Goal: Check status: Check status

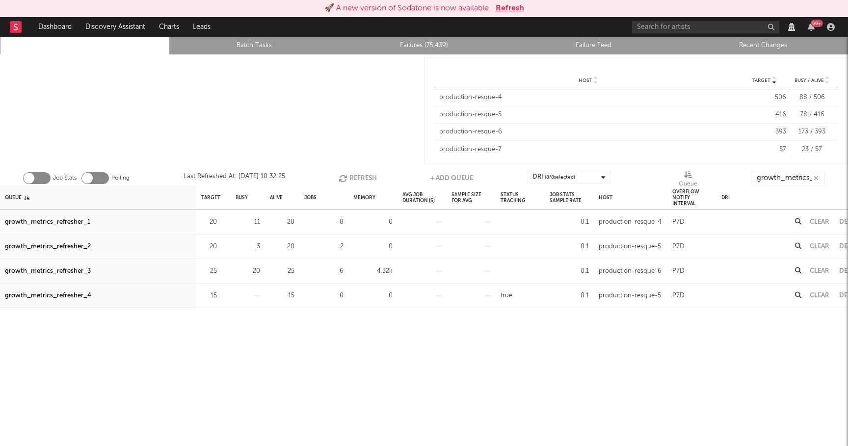
click at [351, 175] on button "Refresh" at bounding box center [357, 178] width 38 height 15
click at [370, 173] on button "Refresh" at bounding box center [357, 178] width 38 height 15
click at [370, 173] on button "Refresh" at bounding box center [358, 178] width 38 height 15
click at [69, 223] on div "growth_metrics_refresher_1" at bounding box center [47, 222] width 85 height 12
click at [69, 247] on div "growth_metrics_refresher_2" at bounding box center [48, 247] width 86 height 12
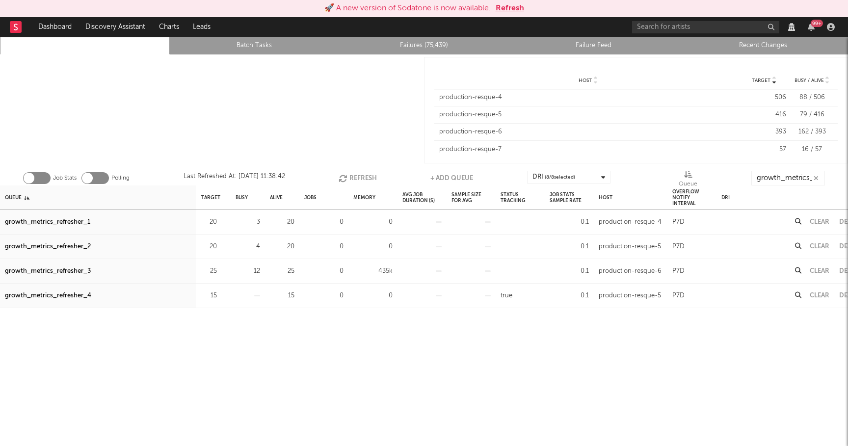
click at [69, 273] on div "growth_metrics_refresher_3" at bounding box center [48, 271] width 86 height 12
click at [354, 178] on button "Refresh" at bounding box center [357, 178] width 38 height 15
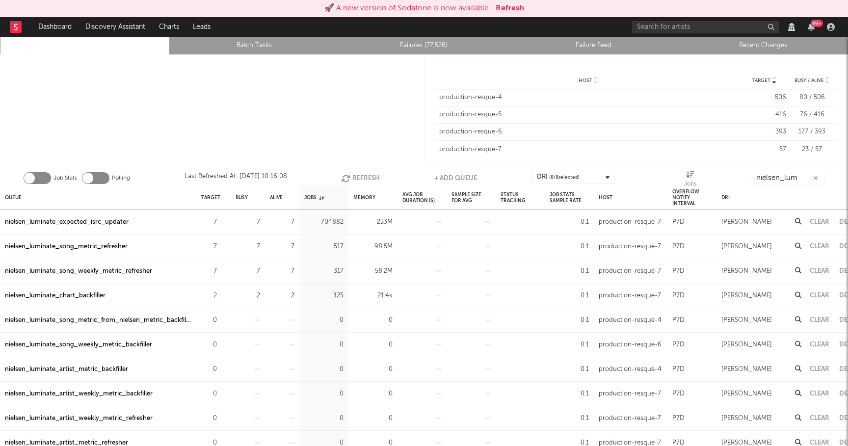
click at [356, 173] on button "Refresh" at bounding box center [360, 178] width 38 height 15
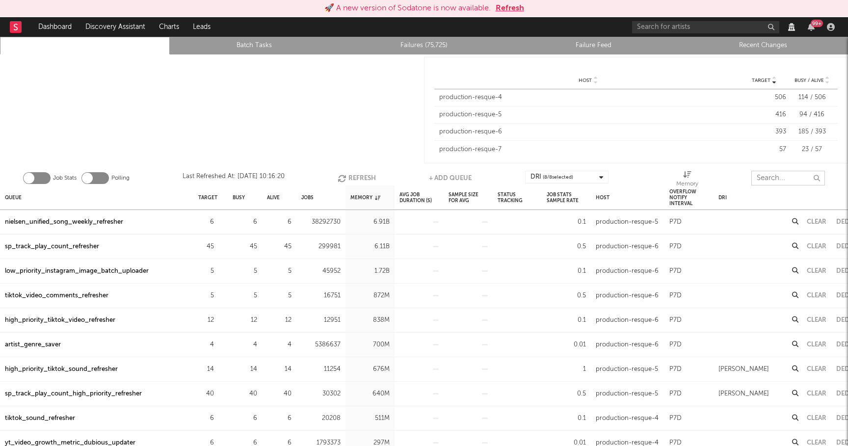
click at [761, 177] on input "text" at bounding box center [788, 178] width 74 height 15
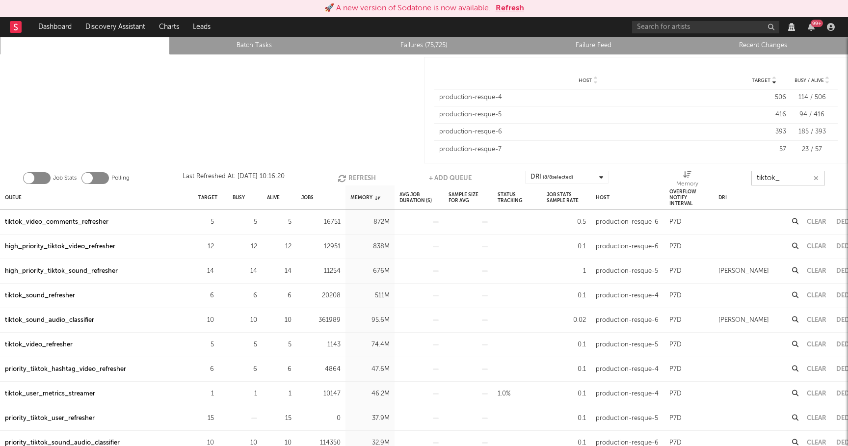
click at [359, 179] on button "Refresh" at bounding box center [356, 178] width 38 height 15
click at [83, 247] on div "high_priority_tiktok_video_refresher" at bounding box center [60, 247] width 110 height 12
click at [82, 269] on div "high_priority_tiktok_sound_refresher" at bounding box center [61, 271] width 113 height 12
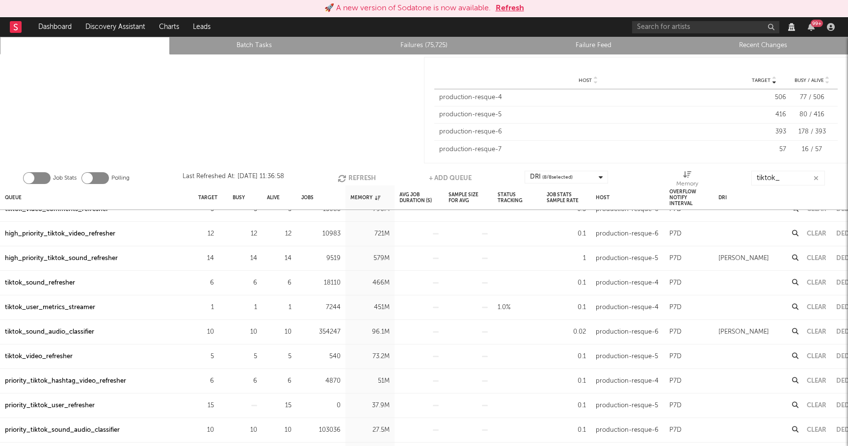
click at [54, 283] on div "tiktok_sound_refresher" at bounding box center [40, 283] width 70 height 12
click at [70, 356] on div "tiktok_video_refresher" at bounding box center [39, 357] width 68 height 12
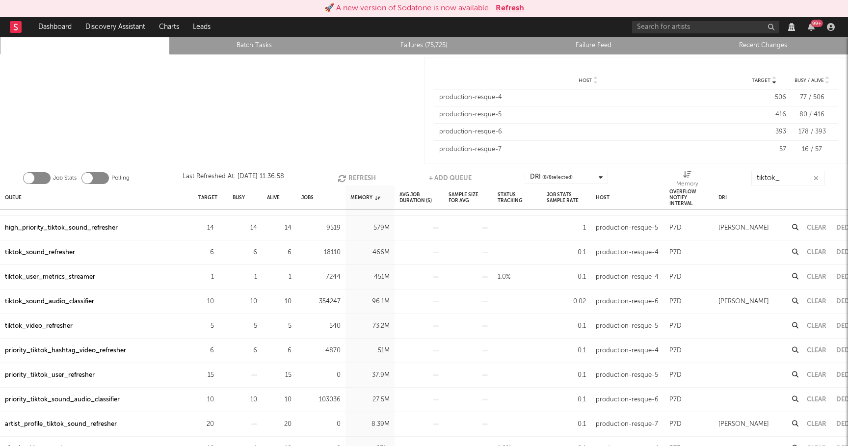
click at [96, 348] on div "priority_tiktok_hashtag_video_refresher" at bounding box center [65, 351] width 121 height 12
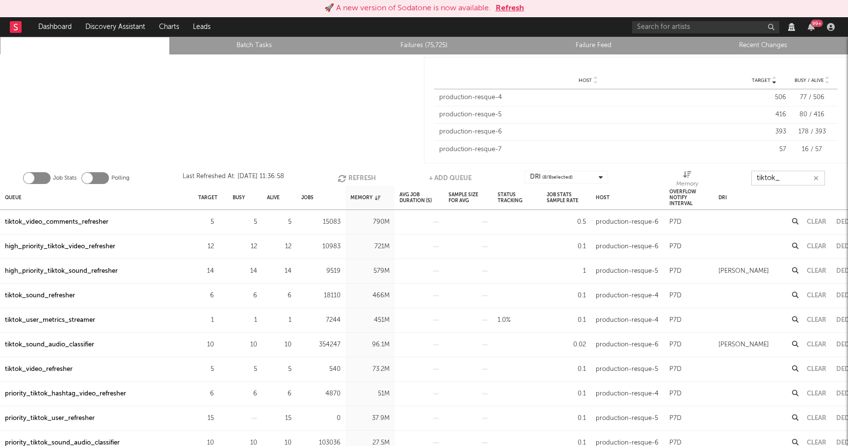
click at [792, 171] on input "tiktok_" at bounding box center [788, 178] width 74 height 15
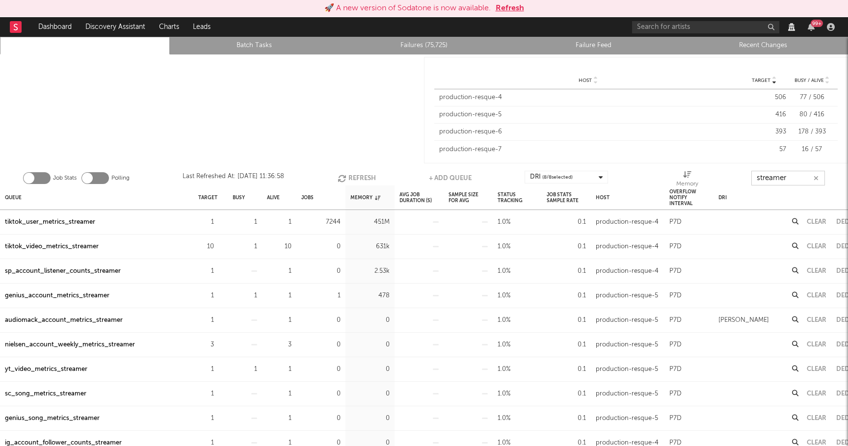
click at [355, 176] on button "Refresh" at bounding box center [356, 178] width 38 height 15
type input "streamer"
